Goal: Task Accomplishment & Management: Complete application form

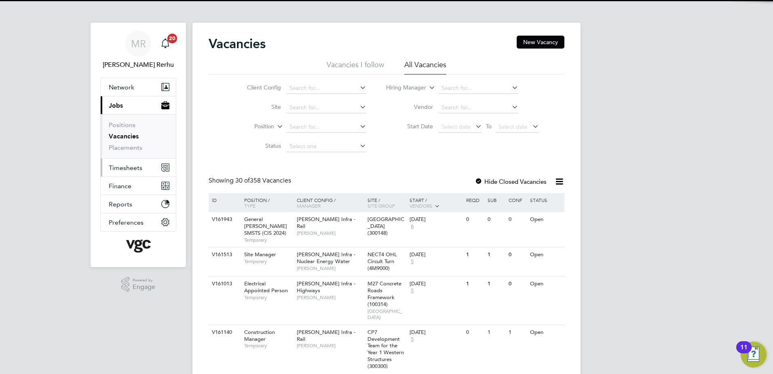
click at [118, 164] on span "Timesheets" at bounding box center [126, 168] width 34 height 8
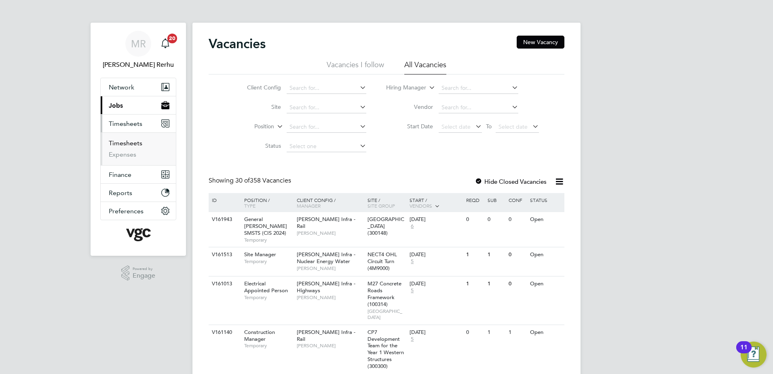
click at [128, 140] on link "Timesheets" at bounding box center [126, 143] width 34 height 8
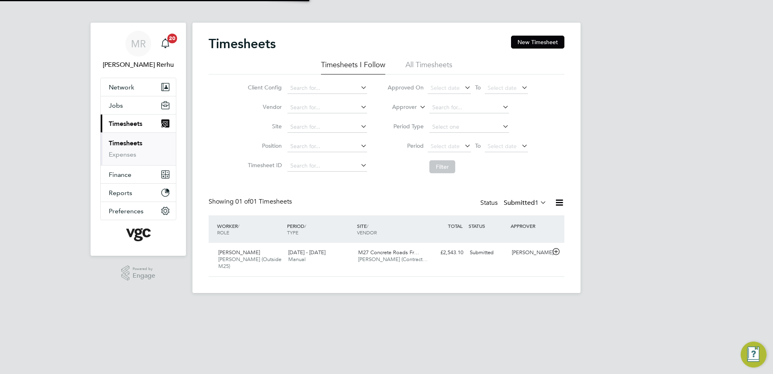
scroll to position [21, 70]
click at [535, 44] on button "New Timesheet" at bounding box center [537, 42] width 53 height 13
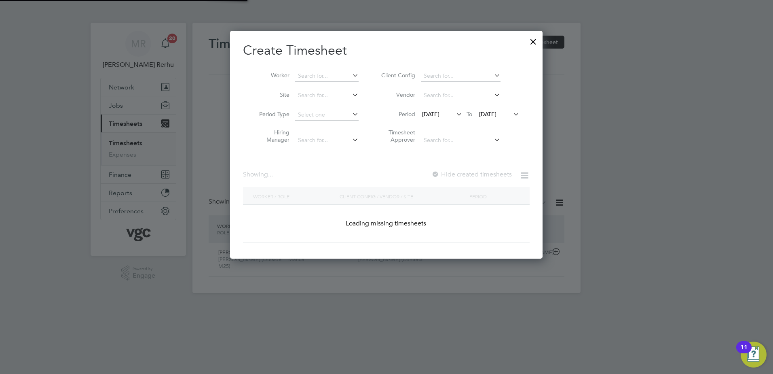
scroll to position [1464, 313]
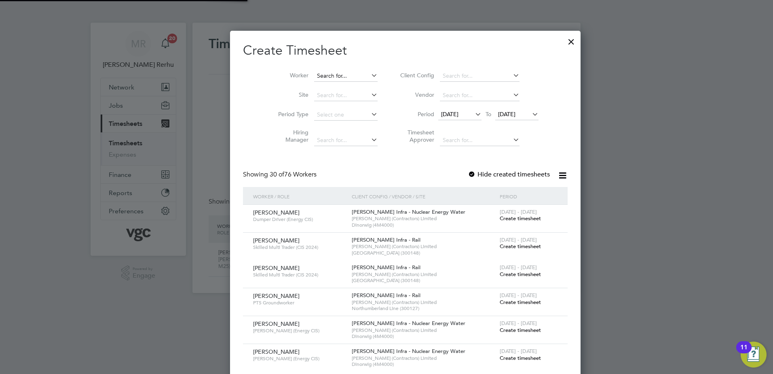
click at [332, 72] on input at bounding box center [345, 75] width 63 height 11
click at [338, 88] on li "[PERSON_NAME]" at bounding box center [331, 86] width 72 height 11
type input "[PERSON_NAME]"
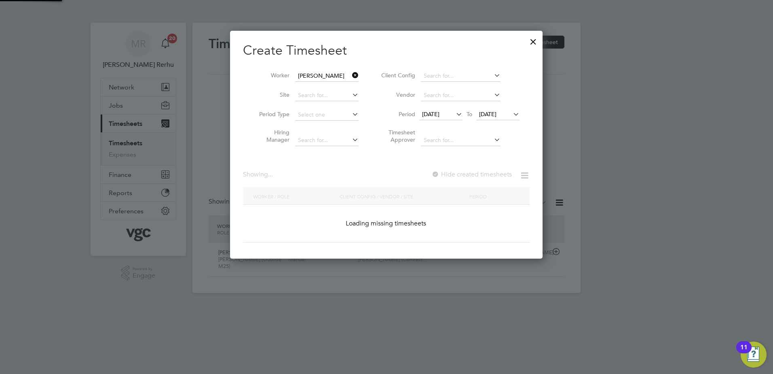
scroll to position [218, 313]
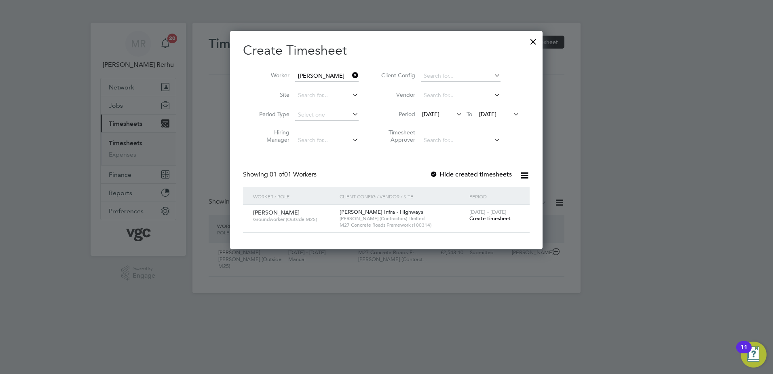
click at [485, 218] on span "Create timesheet" at bounding box center [489, 218] width 41 height 7
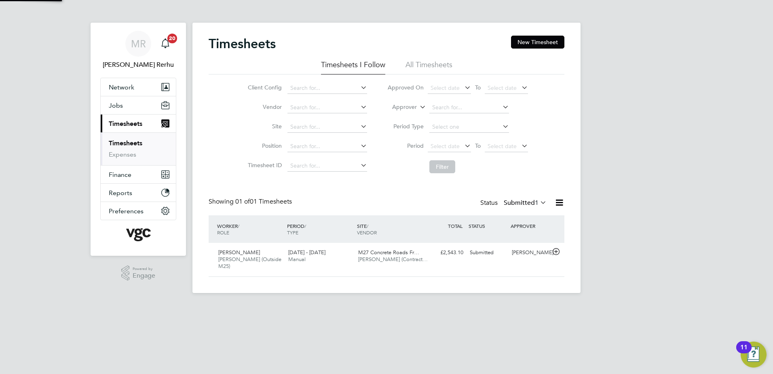
scroll to position [21, 70]
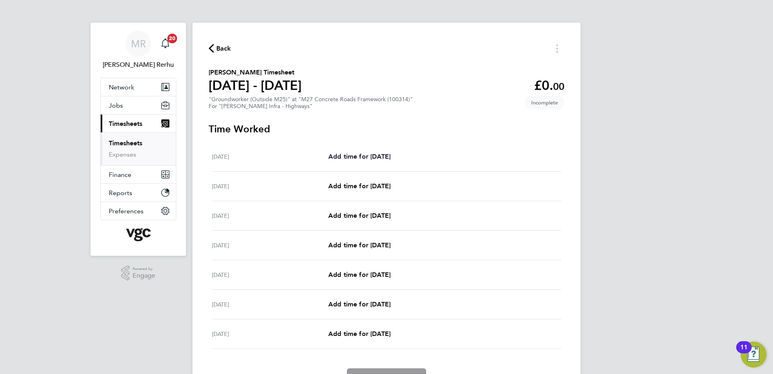
click at [387, 154] on span "Add time for [DATE]" at bounding box center [359, 156] width 62 height 8
select select "30"
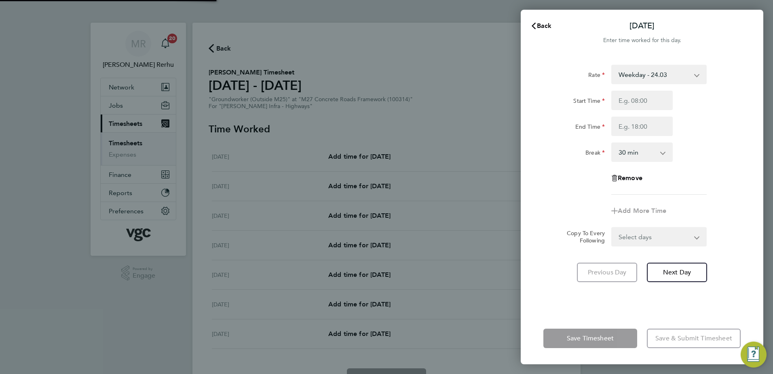
click at [678, 70] on select "Weekday - 24.03 Bank Holiday (exc Christmas) - 42.04 Weekends - 36.05 Weekday N…" at bounding box center [654, 75] width 84 height 18
select select "30"
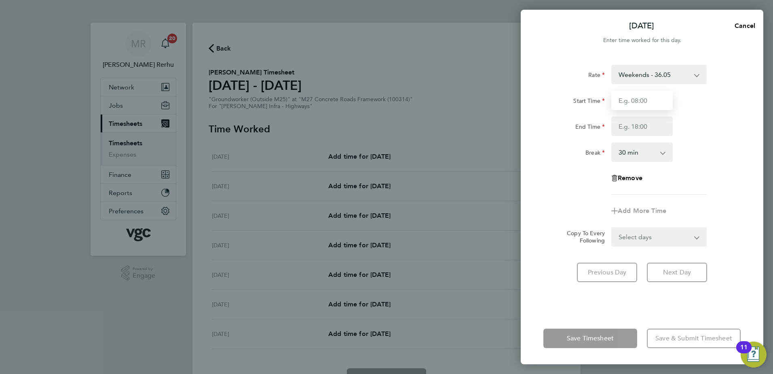
click at [635, 103] on input "Start Time" at bounding box center [641, 100] width 61 height 19
type input "07:30"
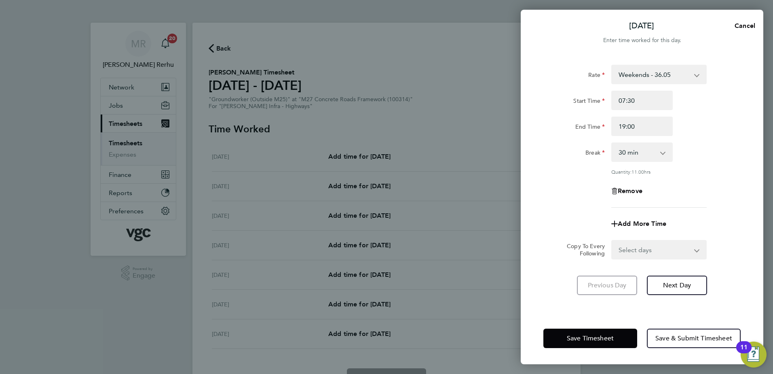
click at [718, 154] on div "Break 0 min 15 min 30 min 45 min 60 min 75 min 90 min" at bounding box center [642, 151] width 204 height 19
click at [649, 125] on input "19:00" at bounding box center [641, 125] width 61 height 19
click at [626, 126] on input "19:00" at bounding box center [641, 125] width 61 height 19
click at [657, 173] on div "Quantity: 9.00 hrs" at bounding box center [658, 171] width 95 height 6
click at [645, 129] on input "17:00" at bounding box center [641, 125] width 61 height 19
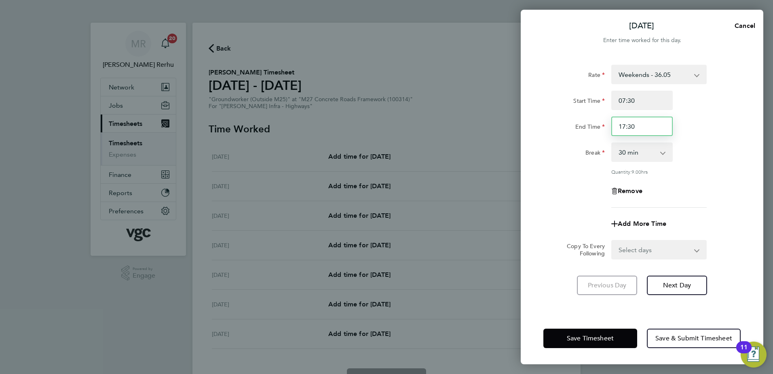
type input "17:30"
click at [693, 145] on div "Break 0 min 15 min 30 min 45 min 60 min 75 min 90 min" at bounding box center [642, 151] width 204 height 19
click at [638, 243] on select "Select days Day Weekday (Mon-Fri) [DATE] [DATE] [DATE] [DATE] [DATE] [DATE]" at bounding box center [654, 250] width 85 height 18
select select "DAY"
click at [612, 241] on select "Select days Day Weekday (Mon-Fri) [DATE] [DATE] [DATE] [DATE] [DATE] [DATE]" at bounding box center [654, 250] width 85 height 18
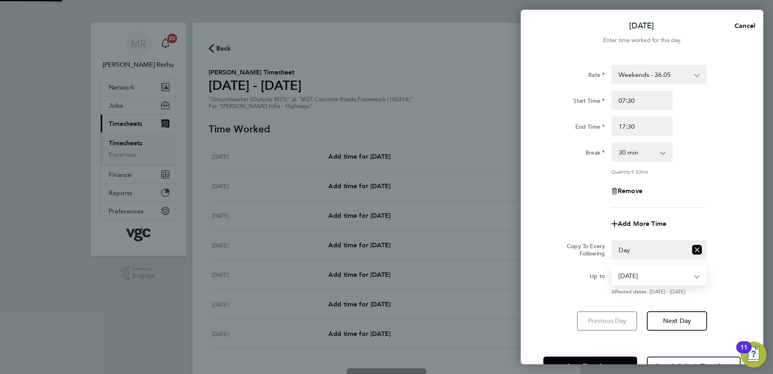
click at [637, 277] on select "[DATE] [DATE] [DATE] [DATE] [DATE] [DATE]" at bounding box center [654, 275] width 84 height 18
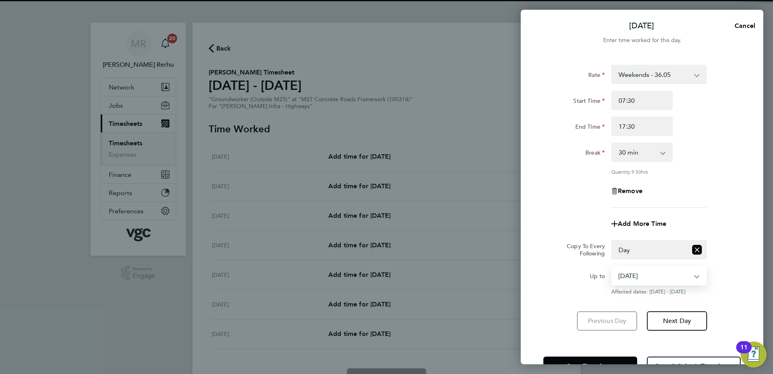
select select "[DATE]"
click at [612, 266] on select "[DATE] [DATE] [DATE] [DATE] [DATE] [DATE]" at bounding box center [654, 275] width 84 height 18
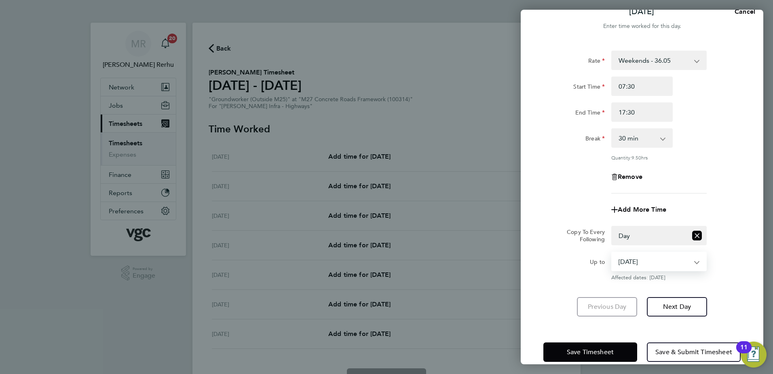
scroll to position [27, 0]
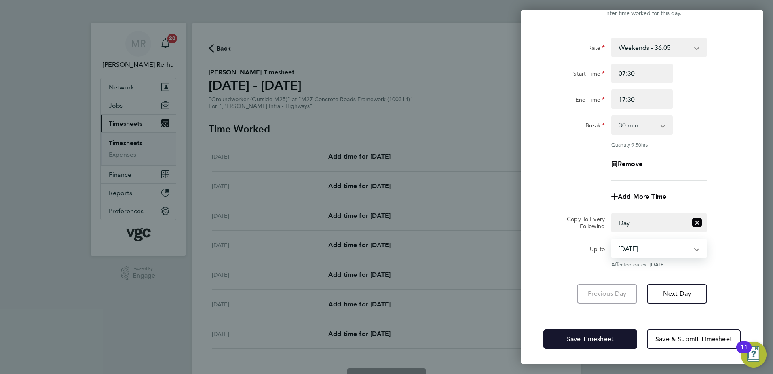
click at [589, 333] on button "Save Timesheet" at bounding box center [590, 338] width 94 height 19
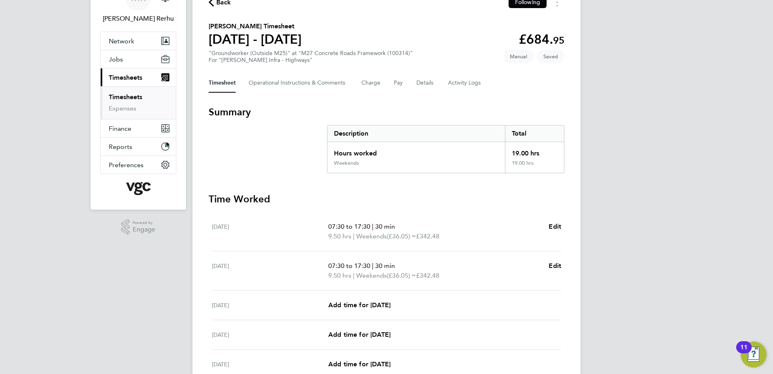
scroll to position [121, 0]
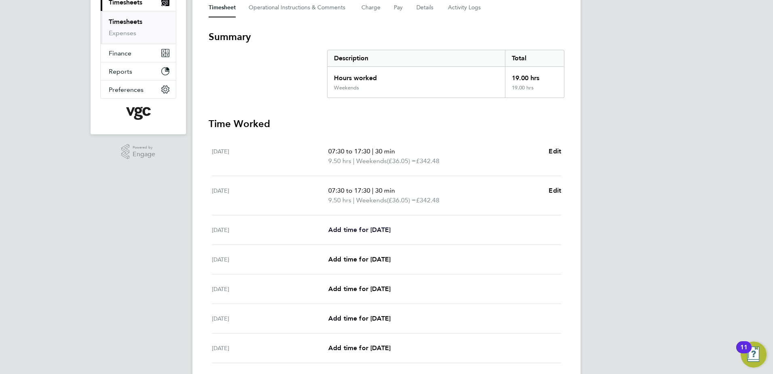
click at [357, 231] on span "Add time for [DATE]" at bounding box center [359, 230] width 62 height 8
select select "30"
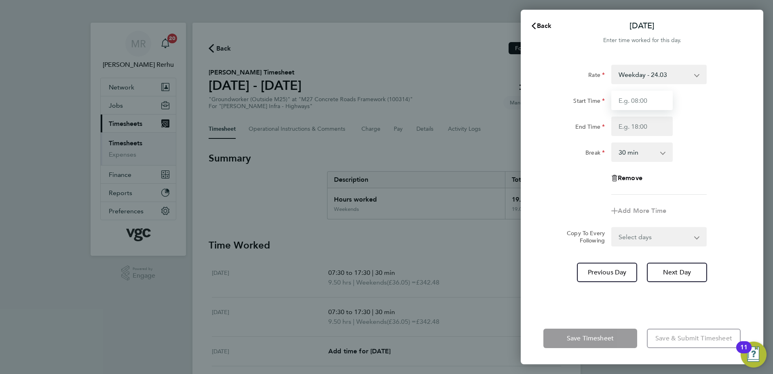
click at [629, 99] on input "Start Time" at bounding box center [641, 100] width 61 height 19
type input "07:30"
type input "17:30"
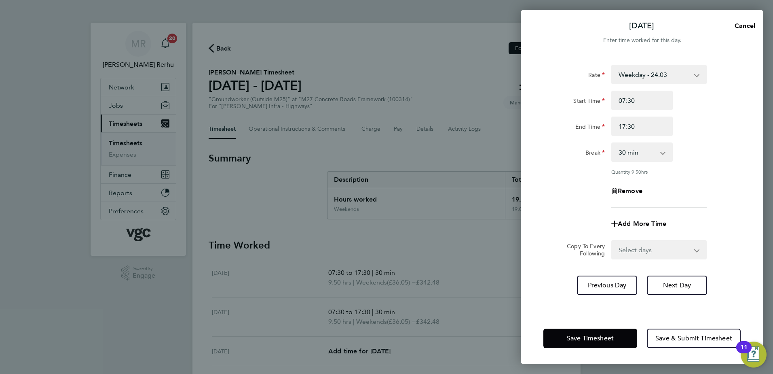
click at [689, 178] on div "Rate Weekday - 24.03 Bank Holiday (exc Christmas) - 42.04 Weekends - 36.05 Week…" at bounding box center [641, 136] width 197 height 143
click at [669, 255] on select "Select days Day [DATE] [DATE] [DATE] [DATE]" at bounding box center [654, 250] width 85 height 18
select select "DAY"
click at [612, 241] on select "Select days Day [DATE] [DATE] [DATE] [DATE]" at bounding box center [654, 250] width 85 height 18
select select "[DATE]"
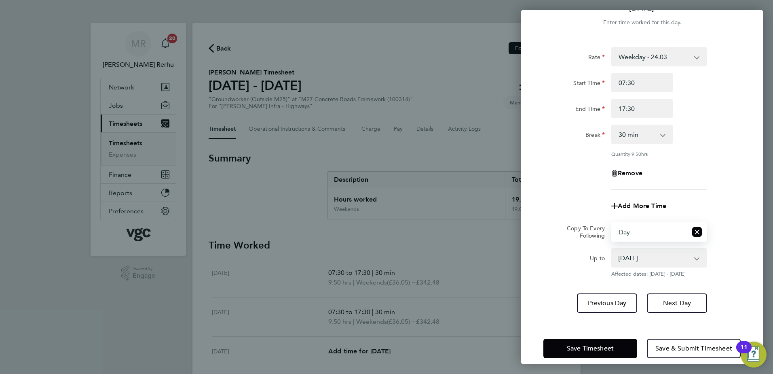
scroll to position [27, 0]
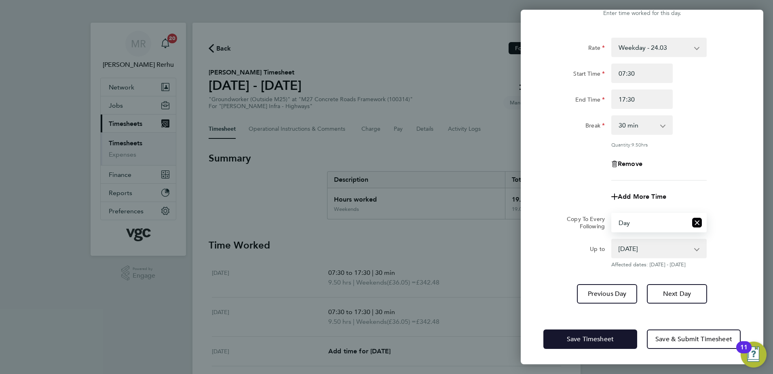
click at [590, 331] on button "Save Timesheet" at bounding box center [590, 338] width 94 height 19
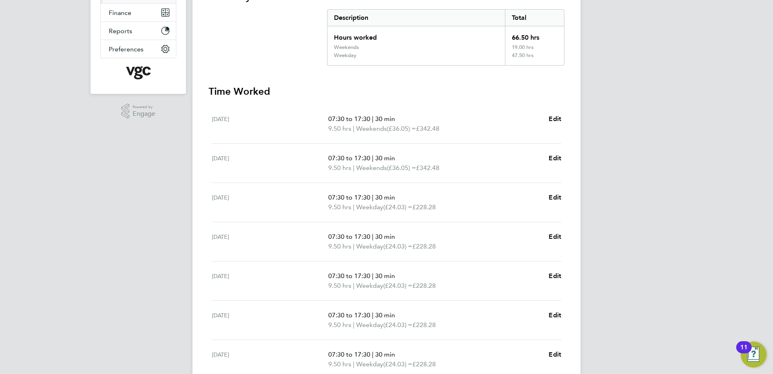
scroll to position [202, 0]
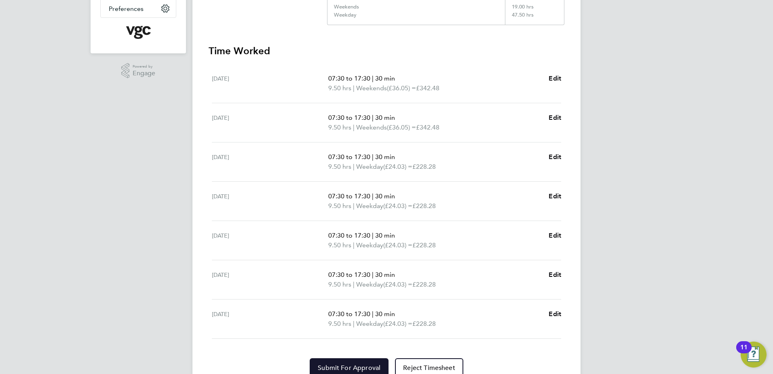
click at [344, 363] on button "Submit For Approval" at bounding box center [349, 367] width 79 height 19
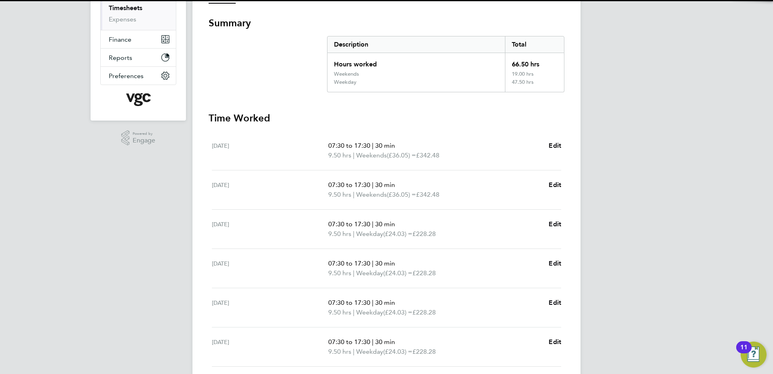
scroll to position [40, 0]
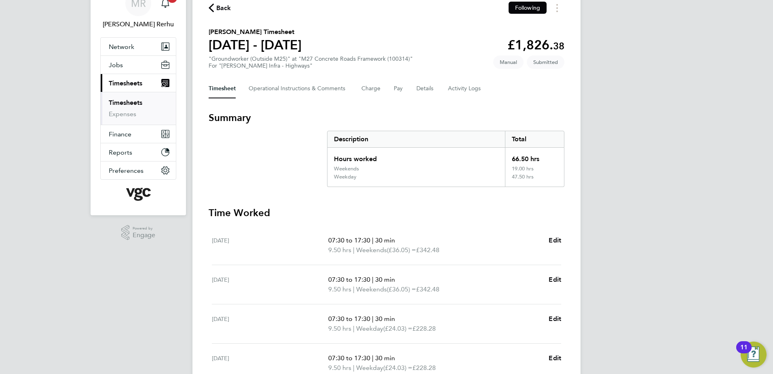
click at [133, 102] on link "Timesheets" at bounding box center [126, 103] width 34 height 8
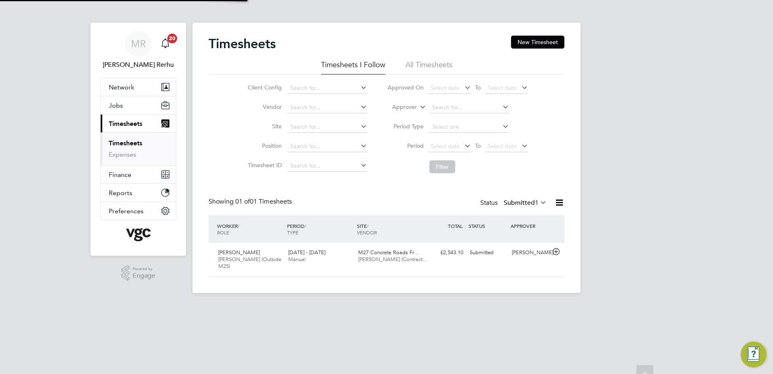
scroll to position [21, 70]
click at [545, 41] on button "New Timesheet" at bounding box center [537, 42] width 53 height 13
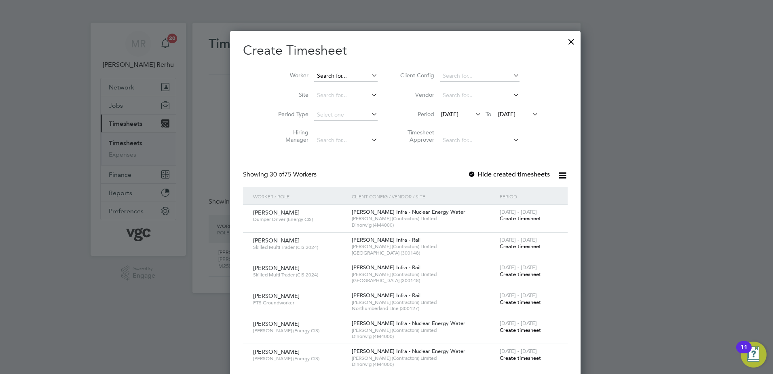
scroll to position [1464, 313]
click at [314, 75] on input at bounding box center [345, 75] width 63 height 11
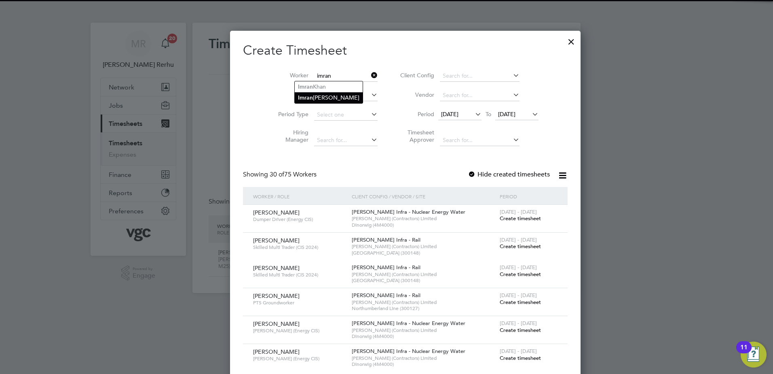
click at [334, 95] on li "[PERSON_NAME]" at bounding box center [329, 97] width 68 height 11
type input "[PERSON_NAME]"
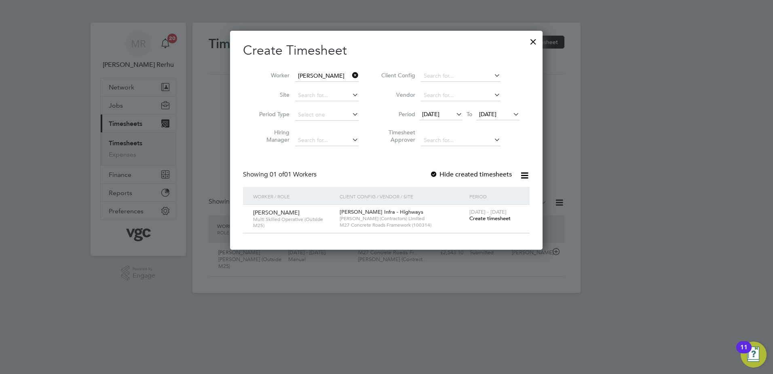
scroll to position [0, 0]
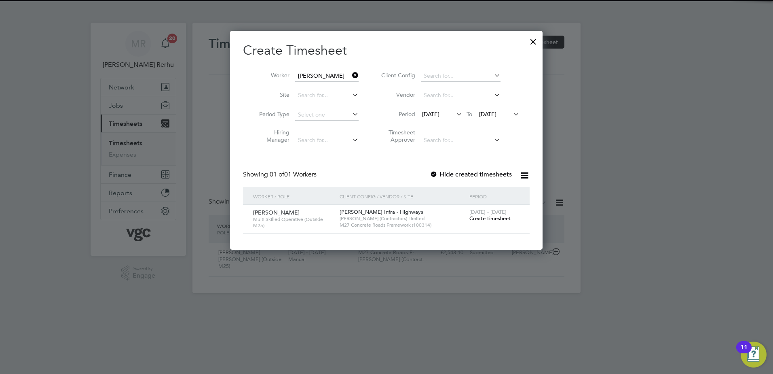
click at [503, 216] on span "Create timesheet" at bounding box center [489, 218] width 41 height 7
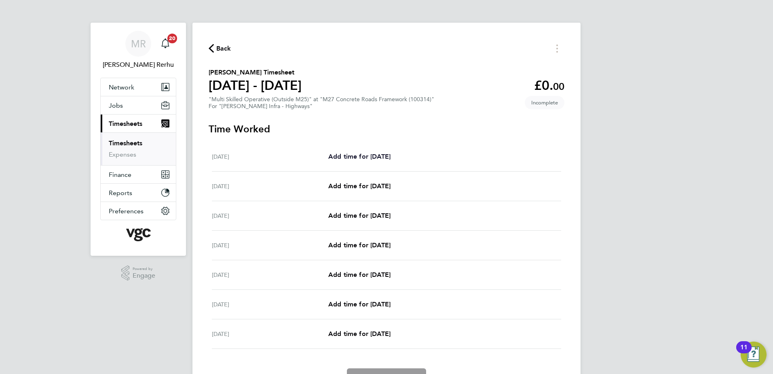
click at [366, 161] on link "Add time for [DATE]" at bounding box center [359, 157] width 62 height 10
select select "30"
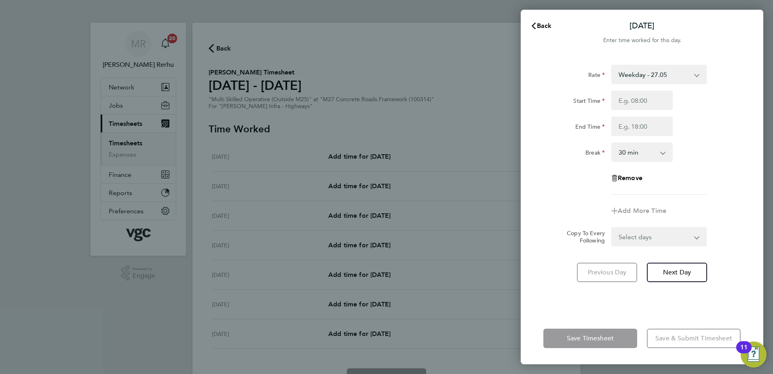
click at [667, 75] on select "Weekday - 27.05 Weekends - 40.57 Weekday Nights - 33.81 Bank Holiday (exc Chris…" at bounding box center [654, 75] width 84 height 18
click at [668, 78] on select "Weekday - 27.05 Weekends - 40.57 Weekday Nights - 33.81 Bank Holiday (exc Chris…" at bounding box center [654, 75] width 84 height 18
select select "30"
click at [659, 90] on div "Rate Weekends - 40.57 Weekday - 27.05 Weekday Nights - 33.81 Bank Holiday (exc …" at bounding box center [641, 130] width 197 height 130
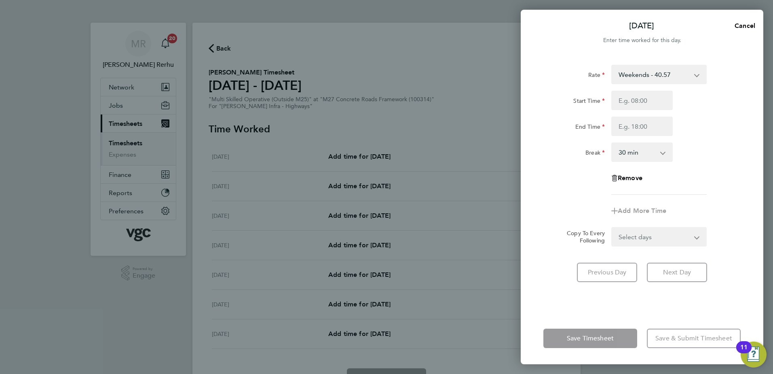
click at [638, 111] on div "Start Time End Time" at bounding box center [642, 113] width 204 height 45
click at [647, 97] on input "Start Time" at bounding box center [641, 100] width 61 height 19
type input "07:30"
type input "17:30"
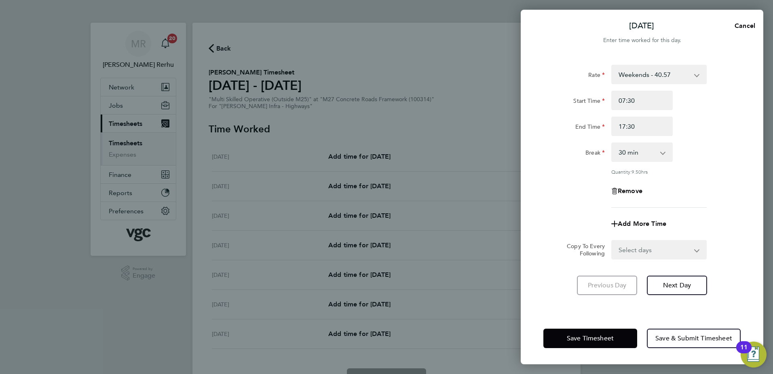
click at [689, 166] on div "Rate Weekends - 40.57 Weekday - 27.05 Weekday Nights - 33.81 Bank Holiday (exc …" at bounding box center [641, 136] width 197 height 143
drag, startPoint x: 653, startPoint y: 245, endPoint x: 647, endPoint y: 258, distance: 13.4
click at [653, 245] on select "Select days Day Weekday (Mon-Fri) [DATE] [DATE] [DATE] [DATE] [DATE] [DATE]" at bounding box center [654, 250] width 85 height 18
select select "DAY"
click at [612, 241] on select "Select days Day Weekday (Mon-Fri) [DATE] [DATE] [DATE] [DATE] [DATE] [DATE]" at bounding box center [654, 250] width 85 height 18
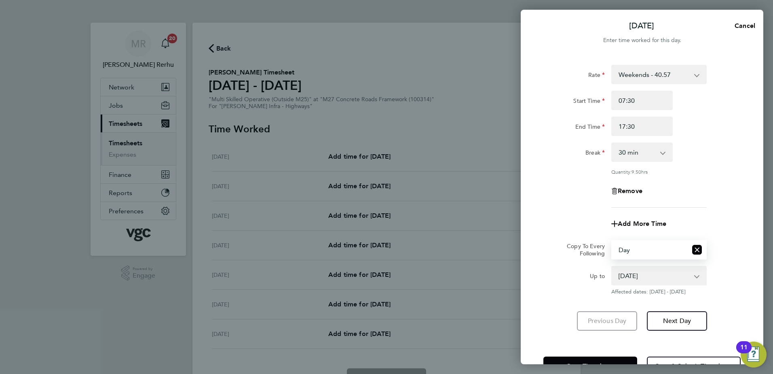
click at [647, 273] on select "[DATE] [DATE] [DATE] [DATE] [DATE] [DATE]" at bounding box center [654, 275] width 84 height 18
select select "[DATE]"
click at [612, 266] on select "[DATE] [DATE] [DATE] [DATE] [DATE] [DATE]" at bounding box center [654, 275] width 84 height 18
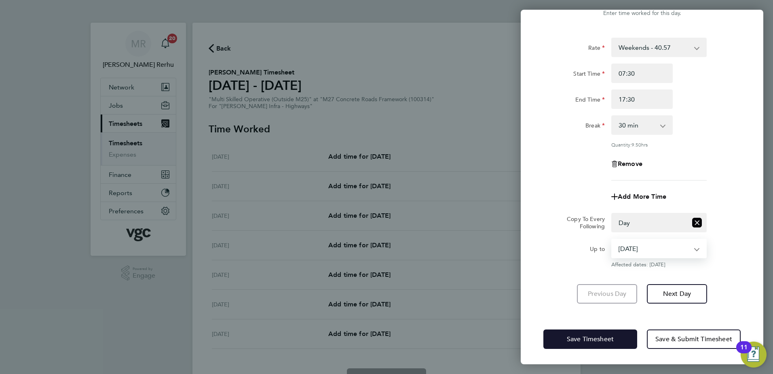
click at [587, 342] on button "Save Timesheet" at bounding box center [590, 338] width 94 height 19
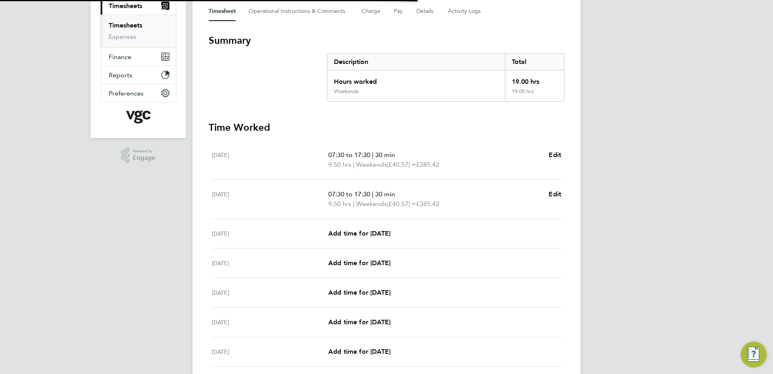
scroll to position [162, 0]
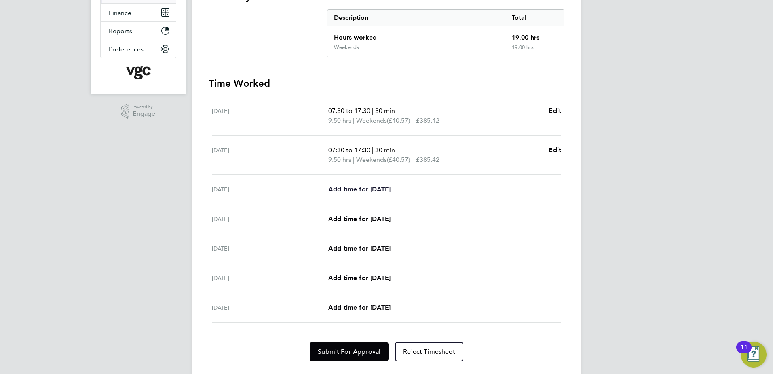
click at [370, 184] on link "Add time for [DATE]" at bounding box center [359, 189] width 62 height 10
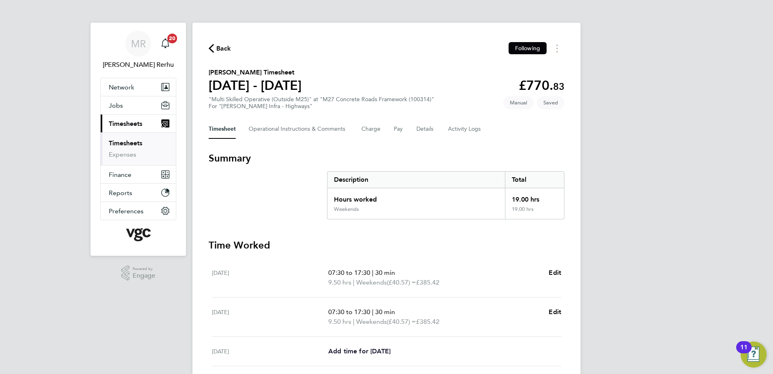
select select "30"
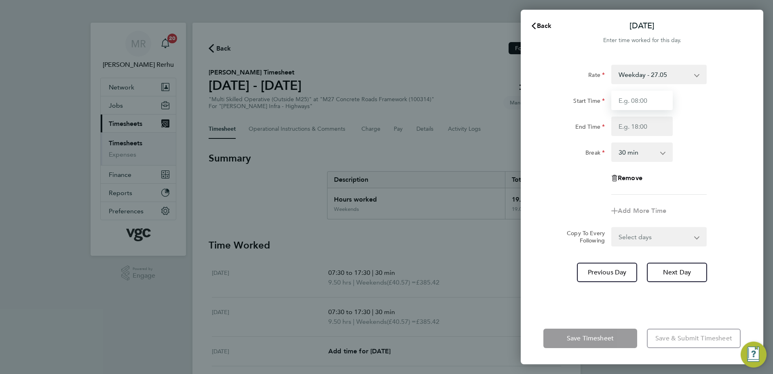
click at [628, 97] on input "Start Time" at bounding box center [641, 100] width 61 height 19
type input "07:30"
type input "17:30"
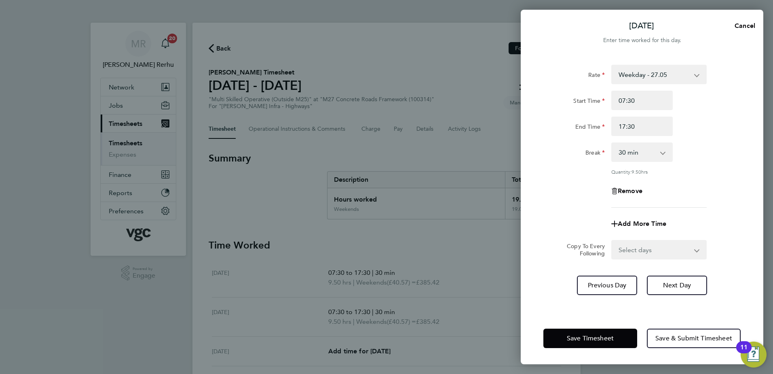
click at [646, 259] on div "Rate Weekday - 27.05 Weekends - 40.57 Weekday Nights - 33.81 Bank Holiday (exc …" at bounding box center [642, 183] width 243 height 257
drag, startPoint x: 646, startPoint y: 249, endPoint x: 642, endPoint y: 258, distance: 9.6
click at [646, 249] on select "Select days Day [DATE] [DATE] [DATE] [DATE]" at bounding box center [654, 250] width 85 height 18
select select "DAY"
click at [612, 241] on select "Select days Day [DATE] [DATE] [DATE] [DATE]" at bounding box center [654, 250] width 85 height 18
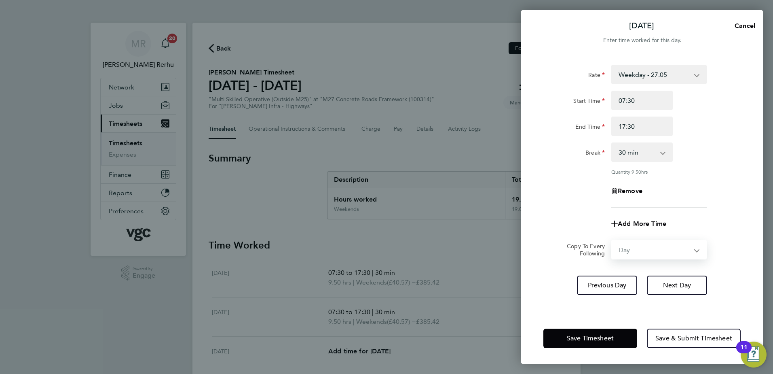
select select "[DATE]"
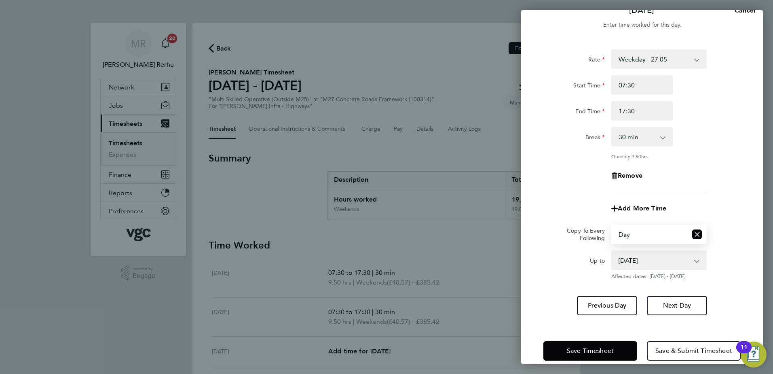
scroll to position [27, 0]
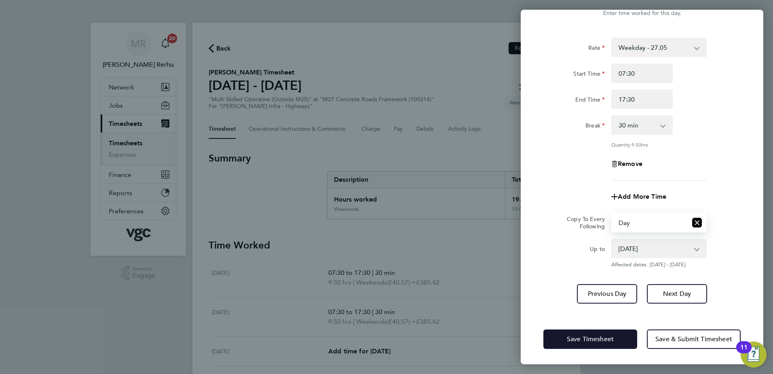
click at [581, 335] on span "Save Timesheet" at bounding box center [590, 339] width 47 height 8
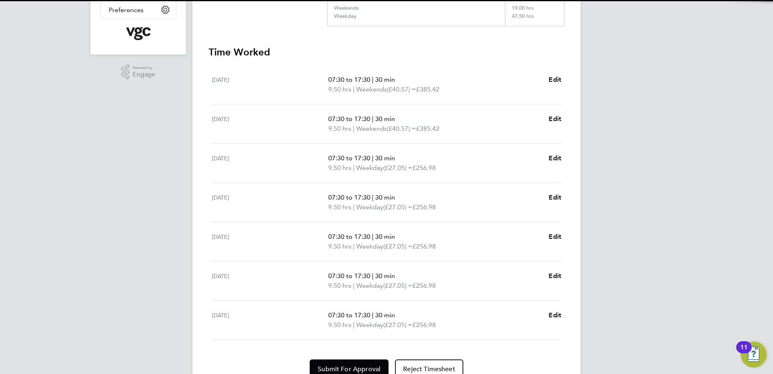
scroll to position [202, 0]
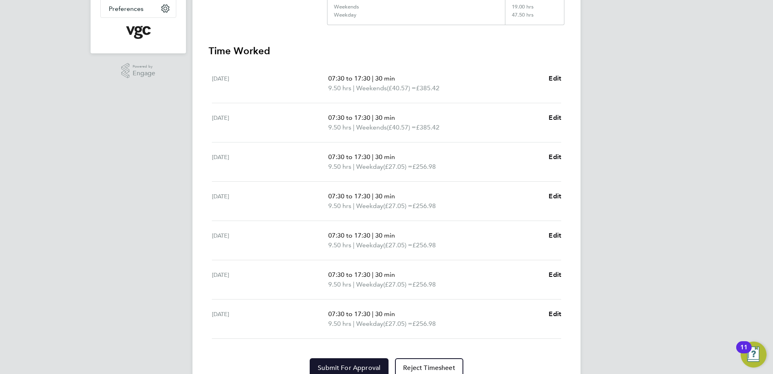
click at [351, 366] on span "Submit For Approval" at bounding box center [349, 368] width 63 height 8
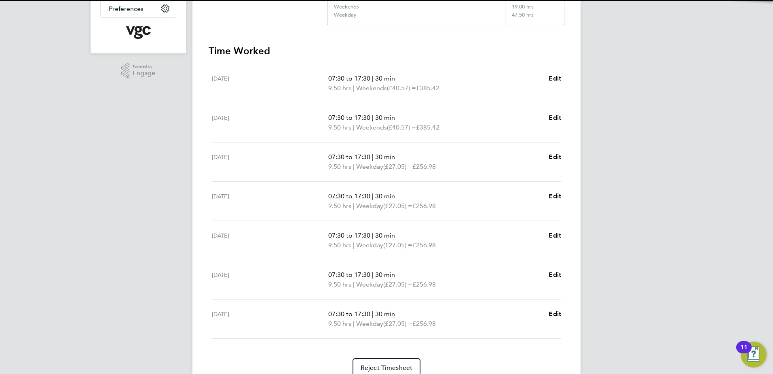
scroll to position [0, 0]
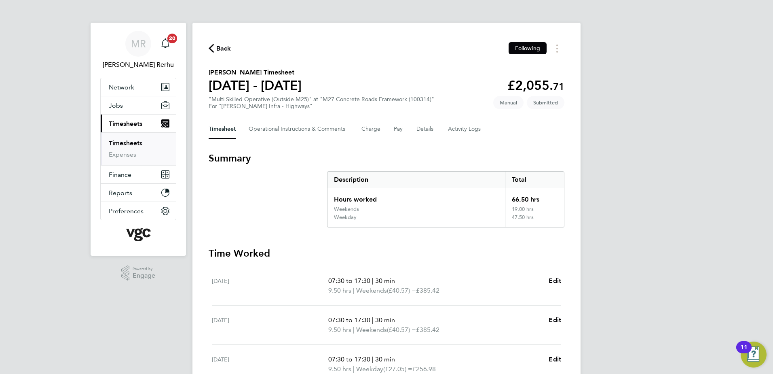
click at [124, 142] on link "Timesheets" at bounding box center [126, 143] width 34 height 8
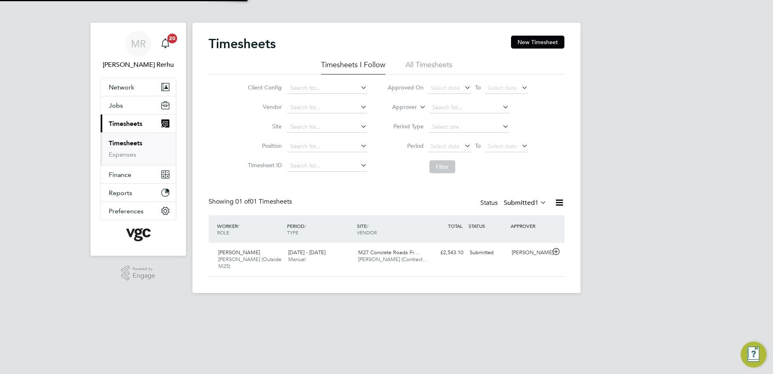
scroll to position [21, 70]
click at [534, 44] on button "New Timesheet" at bounding box center [537, 42] width 53 height 13
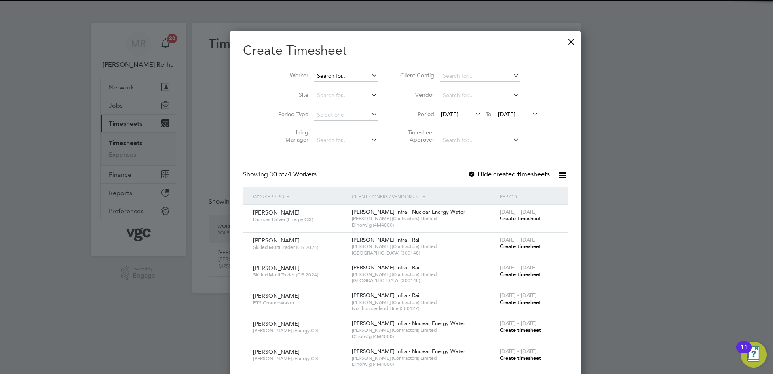
click at [319, 72] on input at bounding box center [345, 75] width 63 height 11
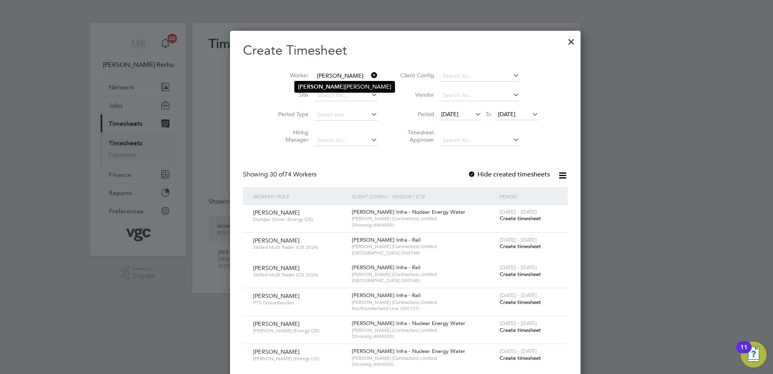
click at [326, 83] on li "[PERSON_NAME]" at bounding box center [345, 86] width 100 height 11
type input "[PERSON_NAME]"
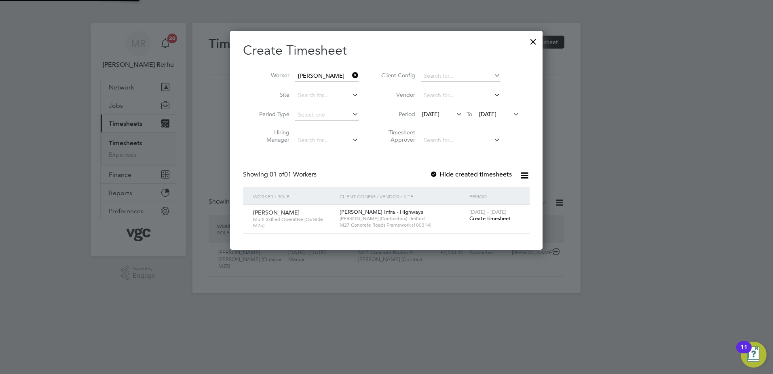
click at [490, 219] on span "Create timesheet" at bounding box center [489, 218] width 41 height 7
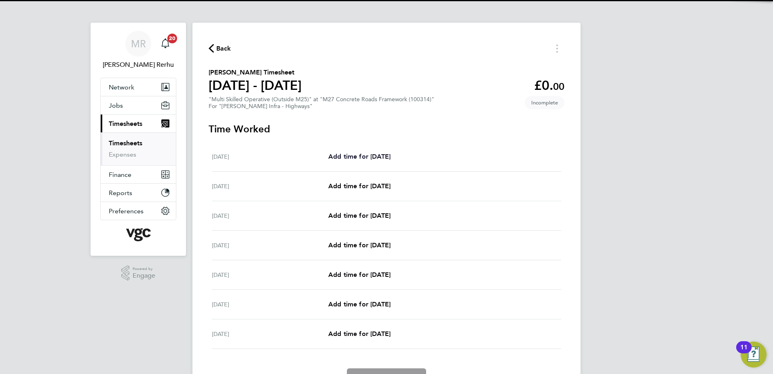
click at [375, 156] on span "Add time for [DATE]" at bounding box center [359, 156] width 62 height 8
select select "30"
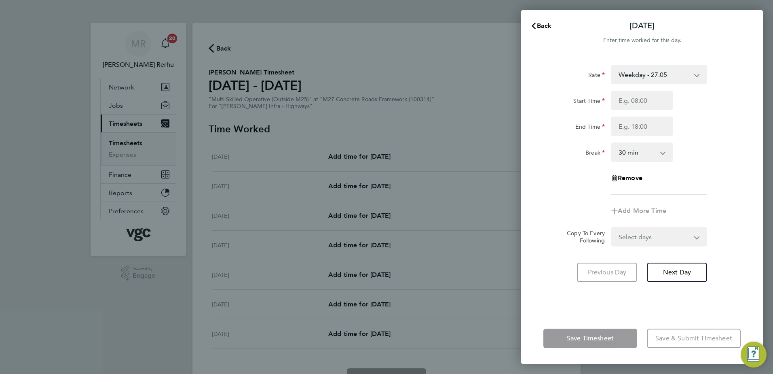
click at [664, 74] on select "Weekday - 27.05 Weekday Nights - 33.81 Bank Holiday (exc Christmas) - 47.33 Wee…" at bounding box center [654, 75] width 84 height 18
select select "30"
click at [646, 100] on input "Start Time" at bounding box center [641, 100] width 61 height 19
type input "07:30"
type input "17:30"
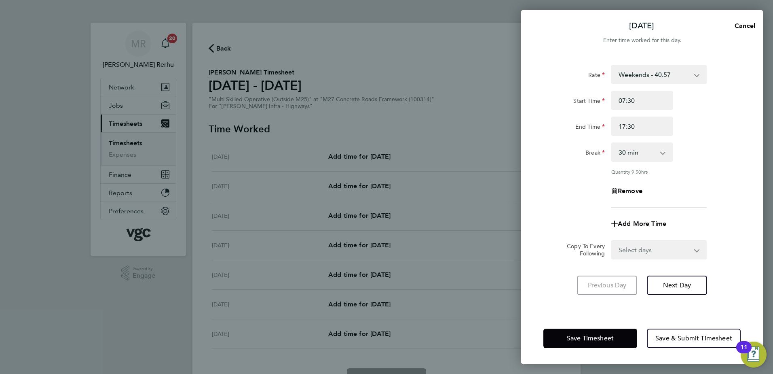
click at [724, 199] on div "Remove" at bounding box center [642, 190] width 204 height 19
click at [664, 254] on select "Select days Day Weekday (Mon-Fri) [DATE] [DATE] [DATE] [DATE] [DATE] [DATE]" at bounding box center [654, 250] width 85 height 18
select select "DAY"
click at [612, 241] on select "Select days Day Weekday (Mon-Fri) [DATE] [DATE] [DATE] [DATE] [DATE] [DATE]" at bounding box center [654, 250] width 85 height 18
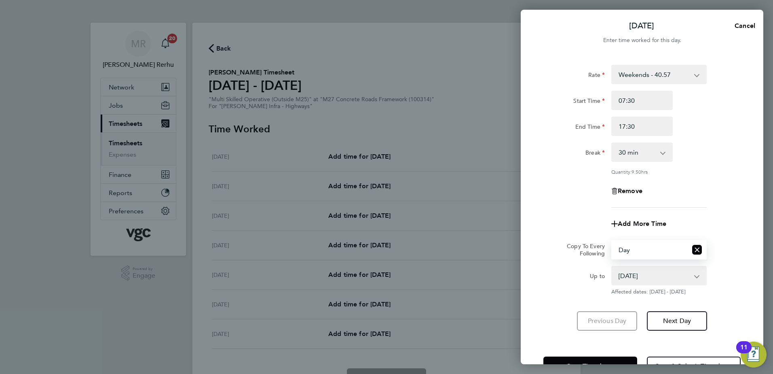
click at [634, 266] on select "[DATE] [DATE] [DATE] [DATE] [DATE] [DATE]" at bounding box center [654, 275] width 84 height 18
select select "[DATE]"
click at [612, 266] on select "[DATE] [DATE] [DATE] [DATE] [DATE] [DATE]" at bounding box center [654, 275] width 84 height 18
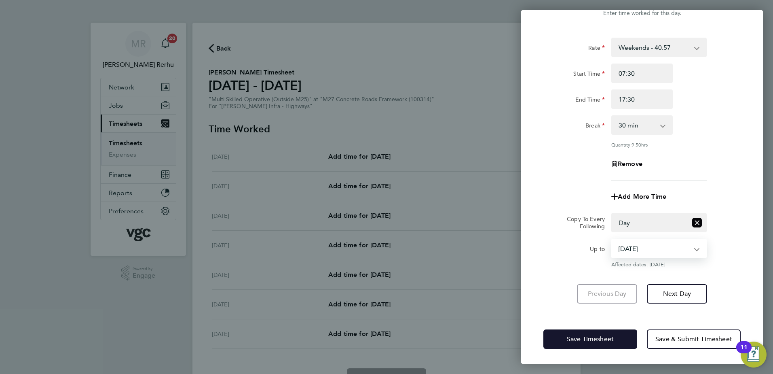
click at [582, 344] on button "Save Timesheet" at bounding box center [590, 338] width 94 height 19
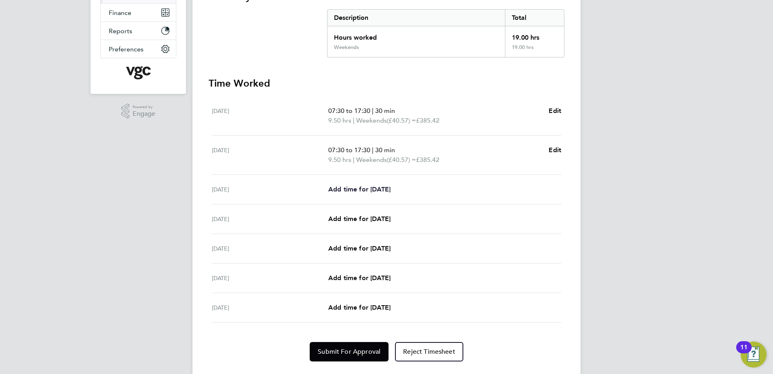
click at [380, 193] on link "Add time for [DATE]" at bounding box center [359, 189] width 62 height 10
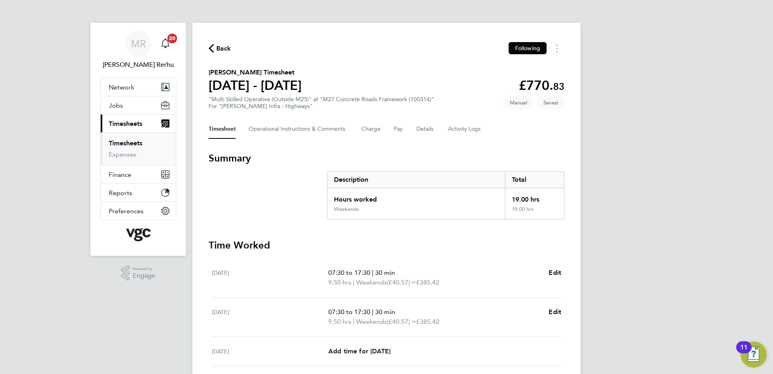
select select "30"
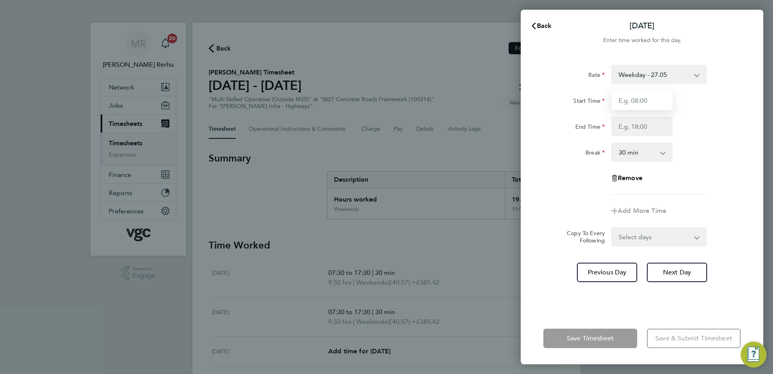
click at [642, 109] on input "Start Time" at bounding box center [641, 100] width 61 height 19
type input "07:30"
type input "17:30"
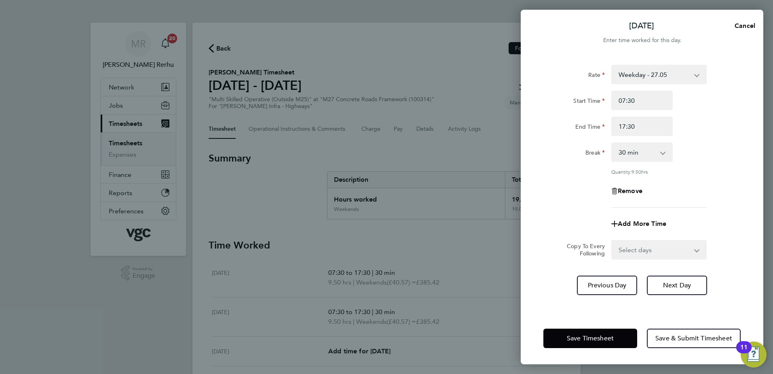
click at [697, 176] on div "Rate Weekday - 27.05 Weekday Nights - 33.81 Bank Holiday (exc Christmas) - 47.3…" at bounding box center [641, 136] width 197 height 143
drag, startPoint x: 669, startPoint y: 241, endPoint x: 663, endPoint y: 256, distance: 15.9
click at [669, 241] on select "Select days Day [DATE] [DATE] [DATE] [DATE]" at bounding box center [654, 250] width 85 height 18
select select "DAY"
click at [612, 241] on select "Select days Day [DATE] [DATE] [DATE] [DATE]" at bounding box center [654, 250] width 85 height 18
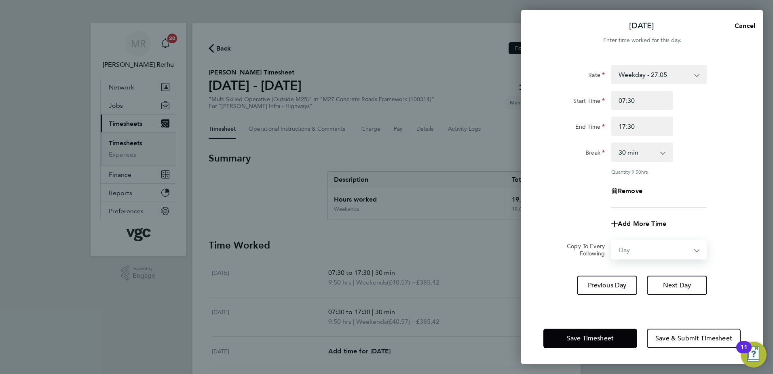
select select "[DATE]"
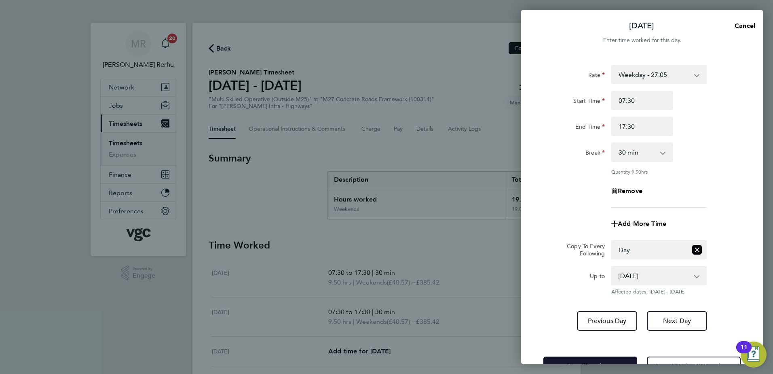
click at [587, 362] on span "Save Timesheet" at bounding box center [590, 366] width 47 height 8
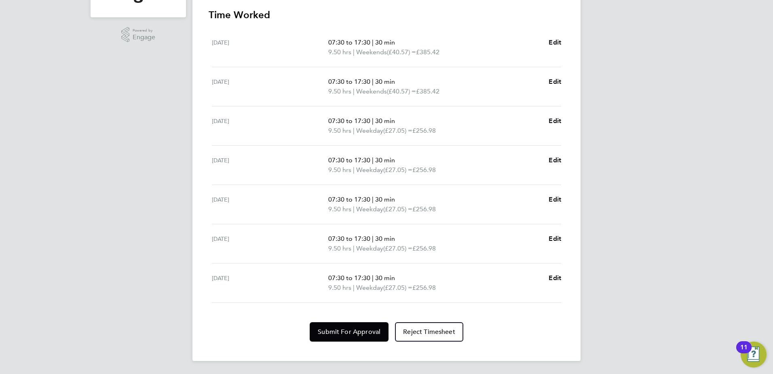
click at [360, 321] on section "Time Worked [DATE] 07:30 to 17:30 | 30 min 9.50 hrs | Weekends (£40.57) = £385.…" at bounding box center [387, 174] width 356 height 333
click at [350, 329] on span "Submit For Approval" at bounding box center [349, 332] width 63 height 8
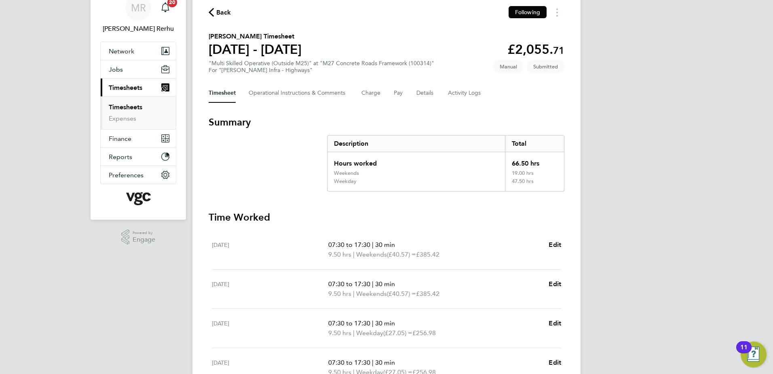
click at [134, 107] on link "Timesheets" at bounding box center [126, 107] width 34 height 8
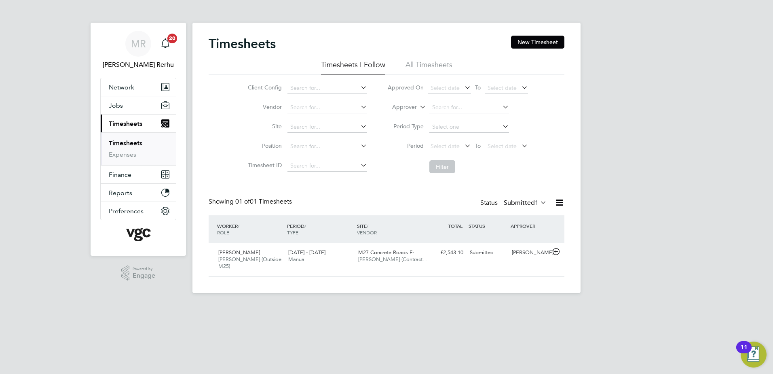
click at [130, 140] on link "Timesheets" at bounding box center [126, 143] width 34 height 8
click at [509, 194] on div "Timesheets New Timesheet Timesheets I Follow All Timesheets Client Config Vendo…" at bounding box center [387, 156] width 356 height 241
click at [511, 201] on label "Submitted 1" at bounding box center [525, 203] width 43 height 8
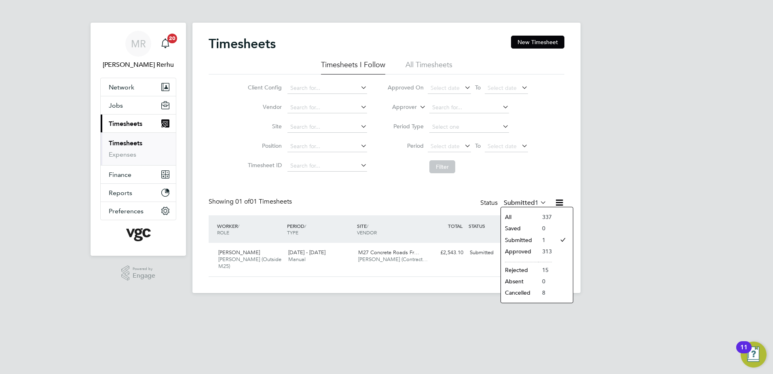
click at [538, 250] on li "313" at bounding box center [545, 250] width 14 height 11
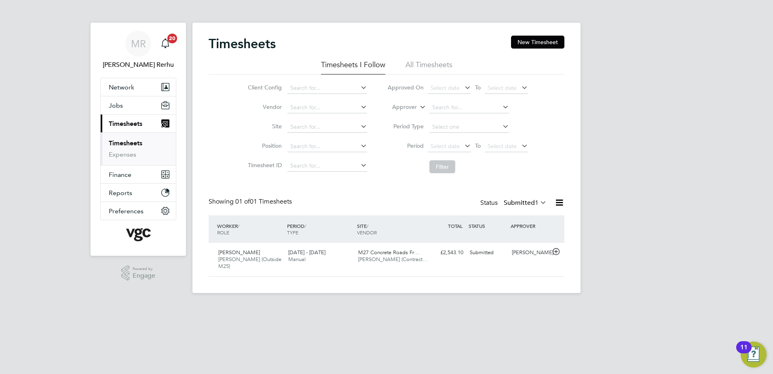
click at [532, 206] on label "Submitted 1" at bounding box center [525, 203] width 43 height 8
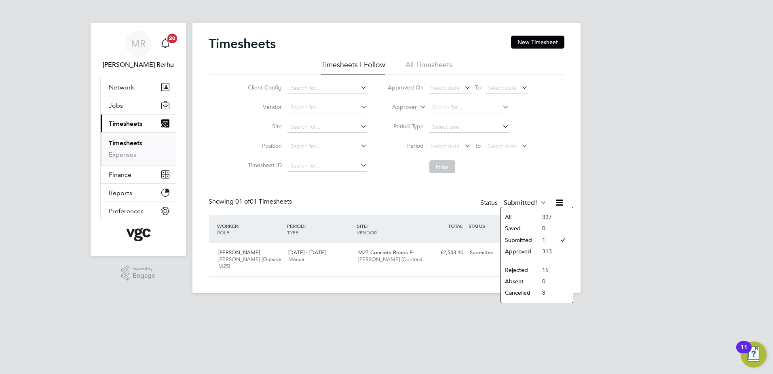
click at [531, 223] on li "Saved" at bounding box center [519, 227] width 37 height 11
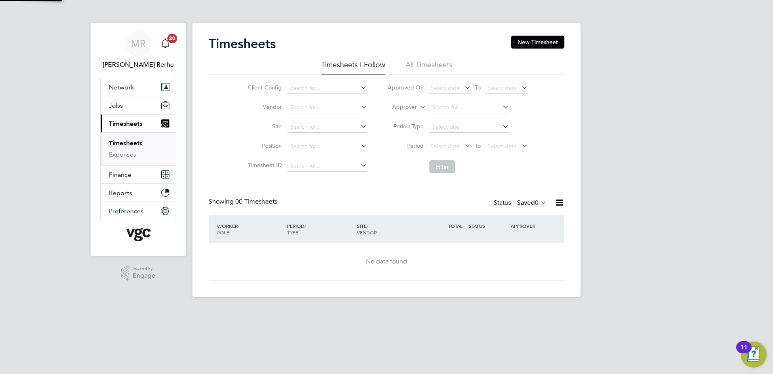
click at [532, 204] on label "Saved 0" at bounding box center [532, 203] width 30 height 8
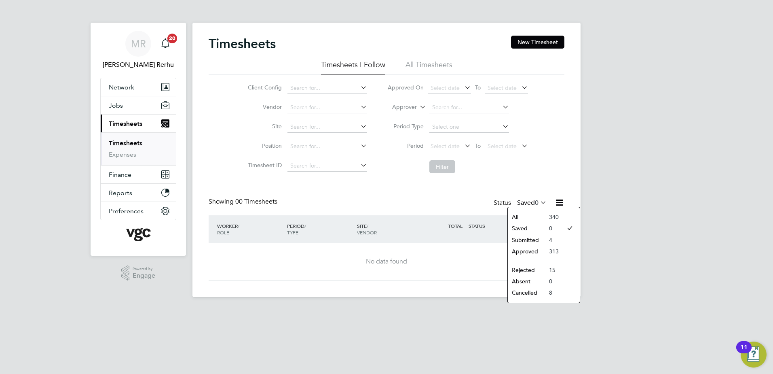
click at [530, 237] on li "Submitted" at bounding box center [526, 239] width 37 height 11
